Goal: Transaction & Acquisition: Purchase product/service

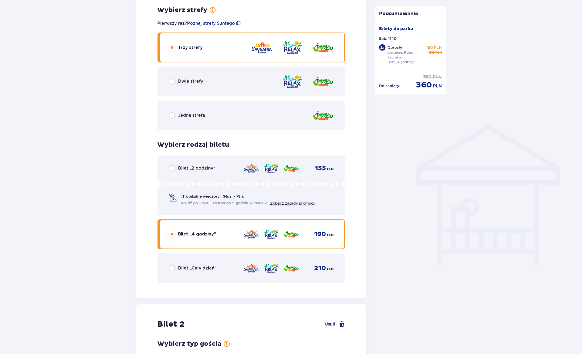
click at [221, 268] on div "Bilet „Cały dzień” 210 PLN" at bounding box center [251, 268] width 165 height 11
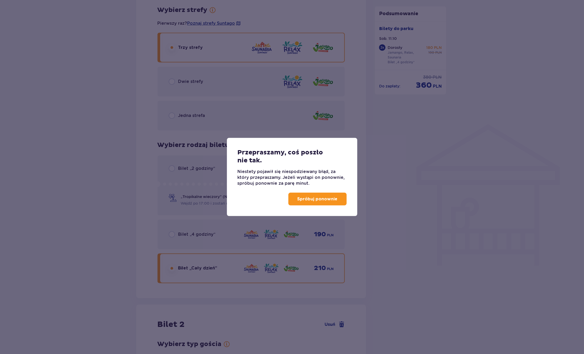
click at [299, 203] on button "Spróbuj ponownie" at bounding box center [317, 199] width 58 height 13
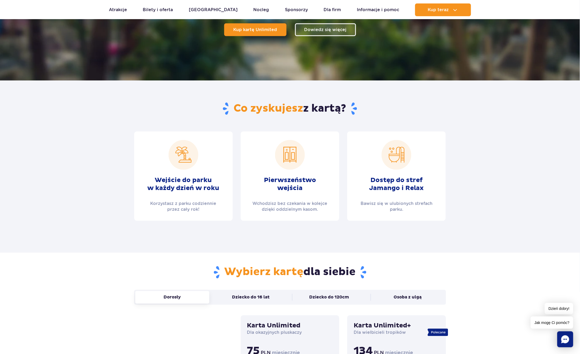
scroll to position [114, 0]
drag, startPoint x: 374, startPoint y: 177, endPoint x: 429, endPoint y: 189, distance: 56.4
click at [429, 189] on div "Dostęp do stref Jamango i Relax Bawisz się w ulubionych strefach parku." at bounding box center [396, 175] width 98 height 89
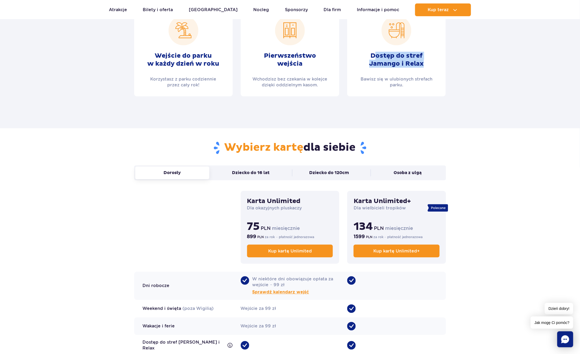
scroll to position [270, 0]
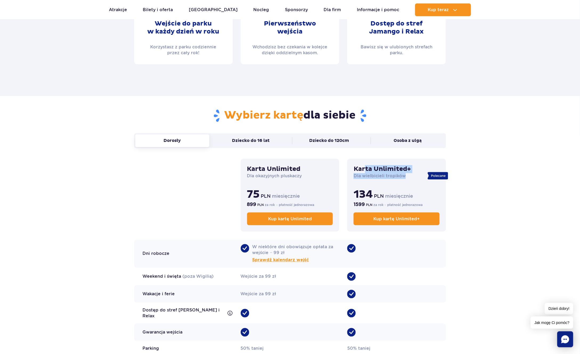
drag, startPoint x: 364, startPoint y: 168, endPoint x: 403, endPoint y: 174, distance: 39.1
click at [403, 174] on div "Karta Unlimited+ Dla wielbicieli tropików 134 PLN miesięcznie 1599 PLN za rok −…" at bounding box center [396, 195] width 98 height 73
click at [403, 174] on p "Dla wielbicieli tropików" at bounding box center [396, 177] width 86 height 6
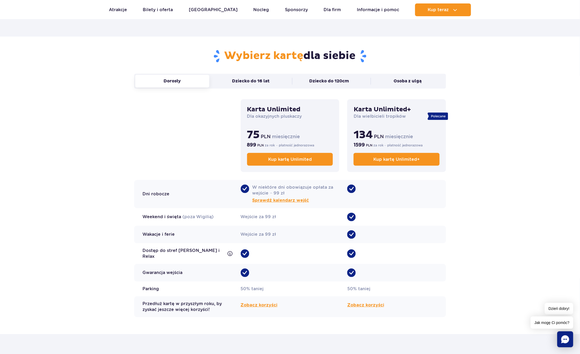
scroll to position [331, 0]
